Goal: Find specific page/section: Find specific page/section

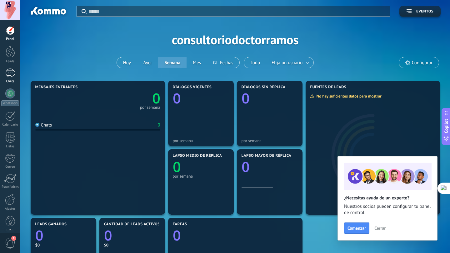
click at [10, 73] on div at bounding box center [10, 73] width 10 height 9
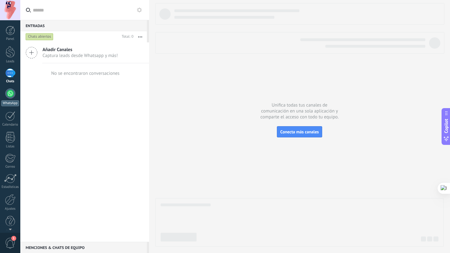
click at [10, 100] on link "WhatsApp" at bounding box center [10, 98] width 20 height 18
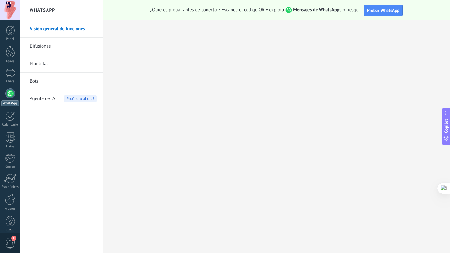
click at [11, 15] on div at bounding box center [10, 10] width 20 height 20
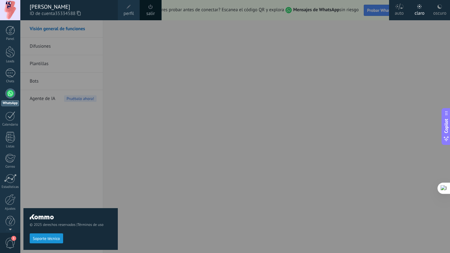
click at [431, 43] on div at bounding box center [245, 126] width 450 height 253
